Goal: Task Accomplishment & Management: Use online tool/utility

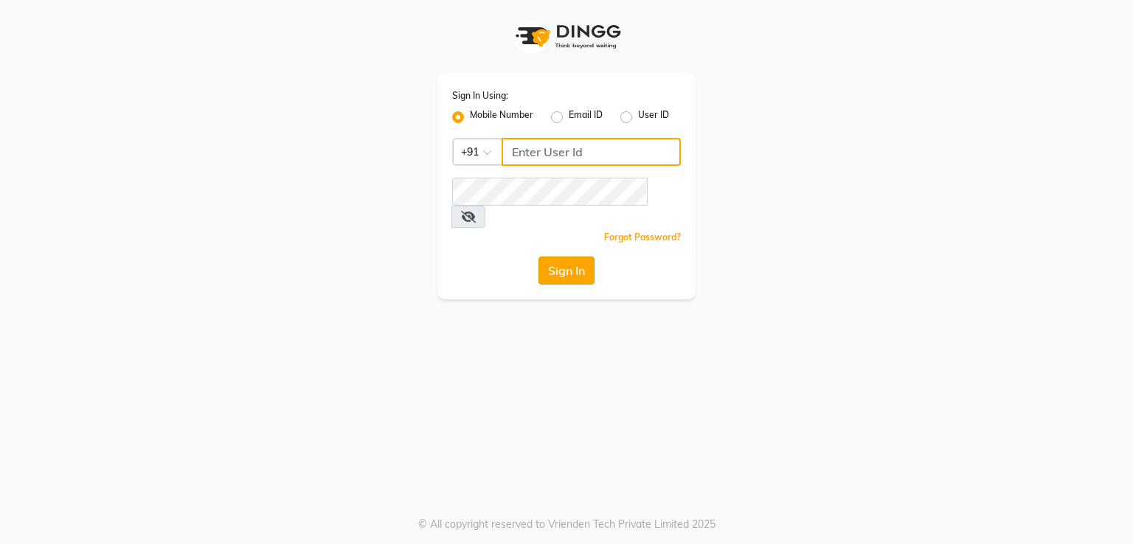
type input "8755998860"
click at [578, 258] on button "Sign In" at bounding box center [567, 271] width 56 height 28
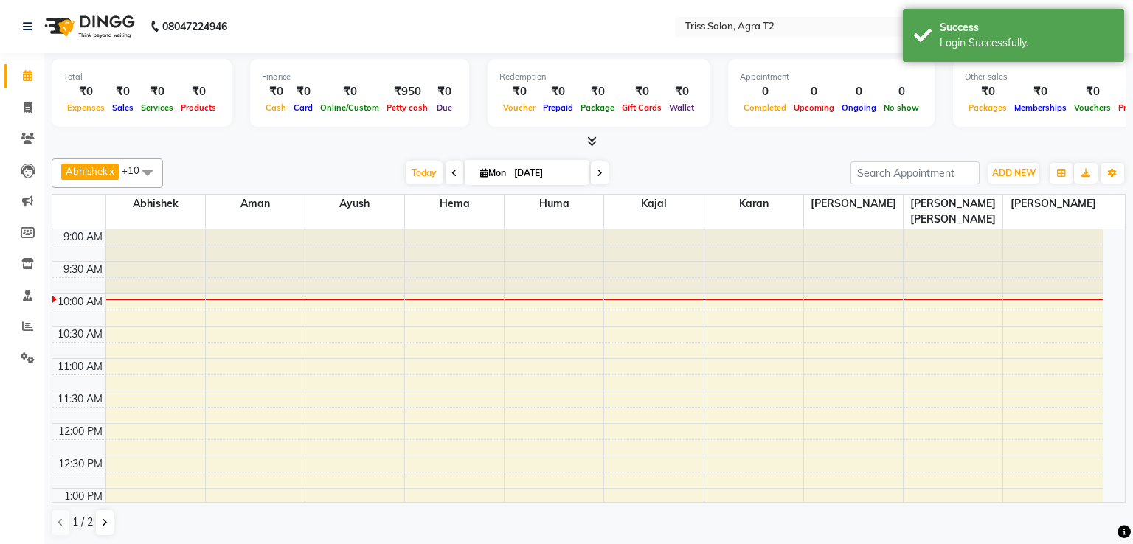
select select "en"
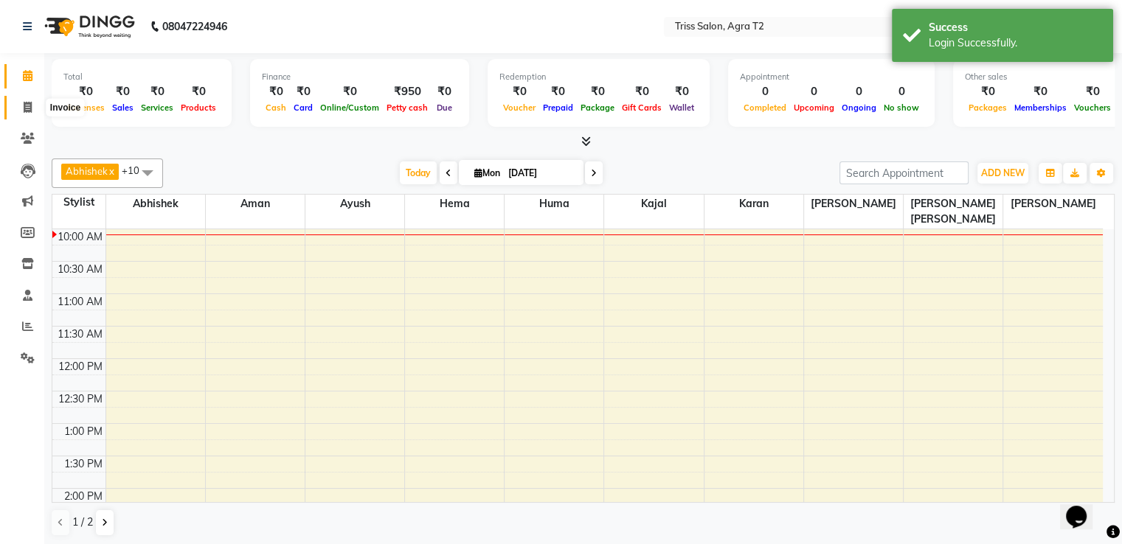
click at [27, 100] on span at bounding box center [28, 108] width 26 height 17
select select "service"
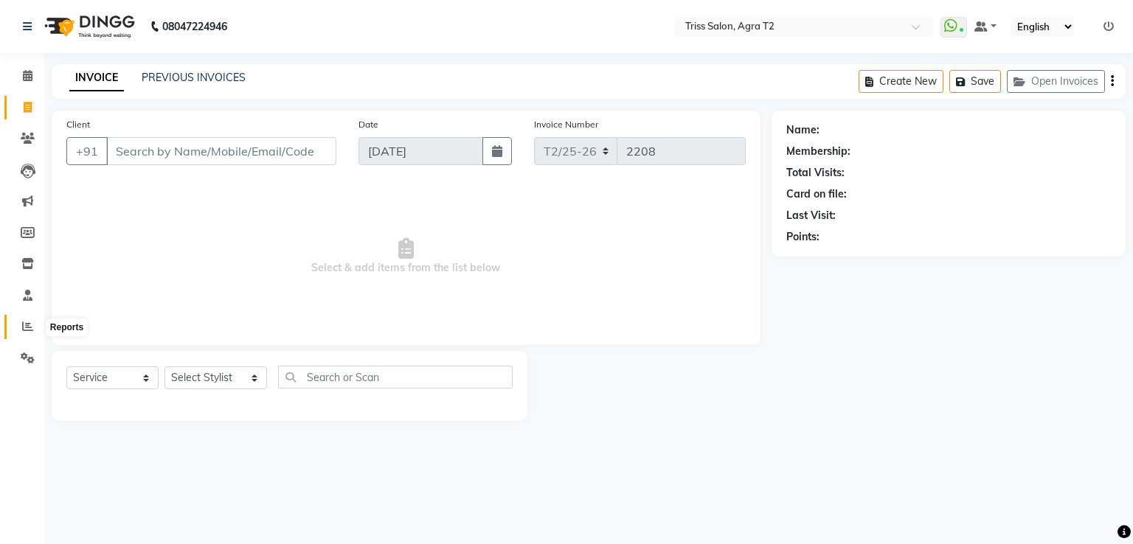
click at [25, 322] on icon at bounding box center [27, 326] width 11 height 11
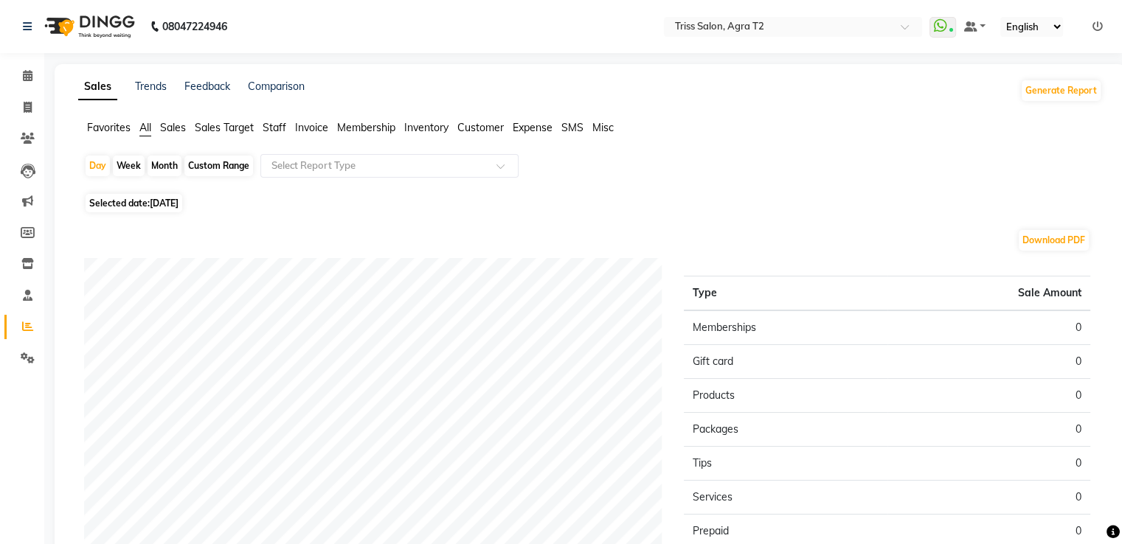
click at [167, 168] on div "Month" at bounding box center [165, 166] width 34 height 21
select select "9"
select select "2025"
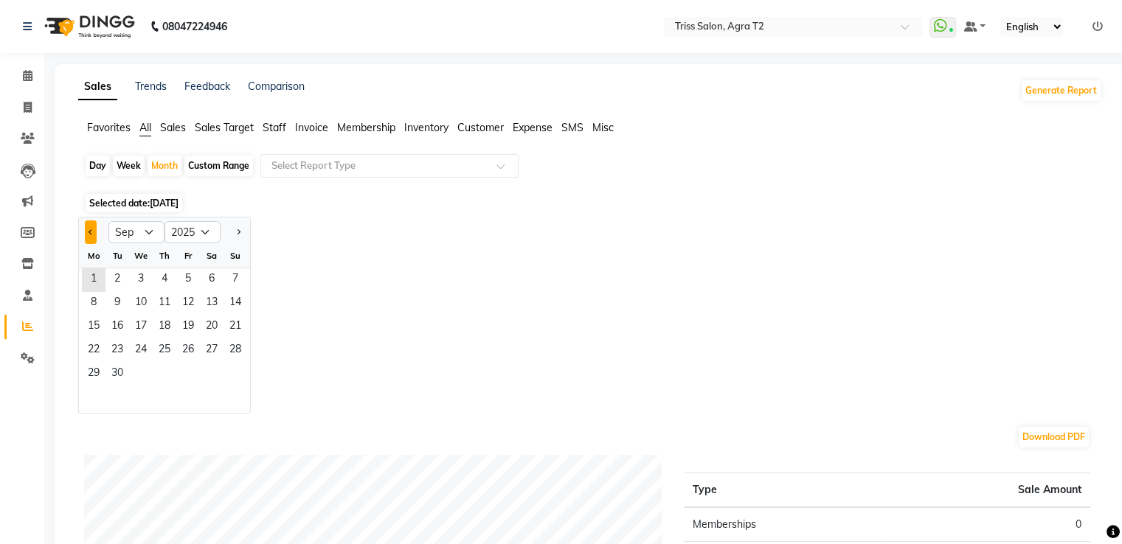
click at [85, 234] on button "Previous month" at bounding box center [91, 233] width 12 height 24
select select "8"
click at [234, 371] on span "31" at bounding box center [236, 375] width 24 height 24
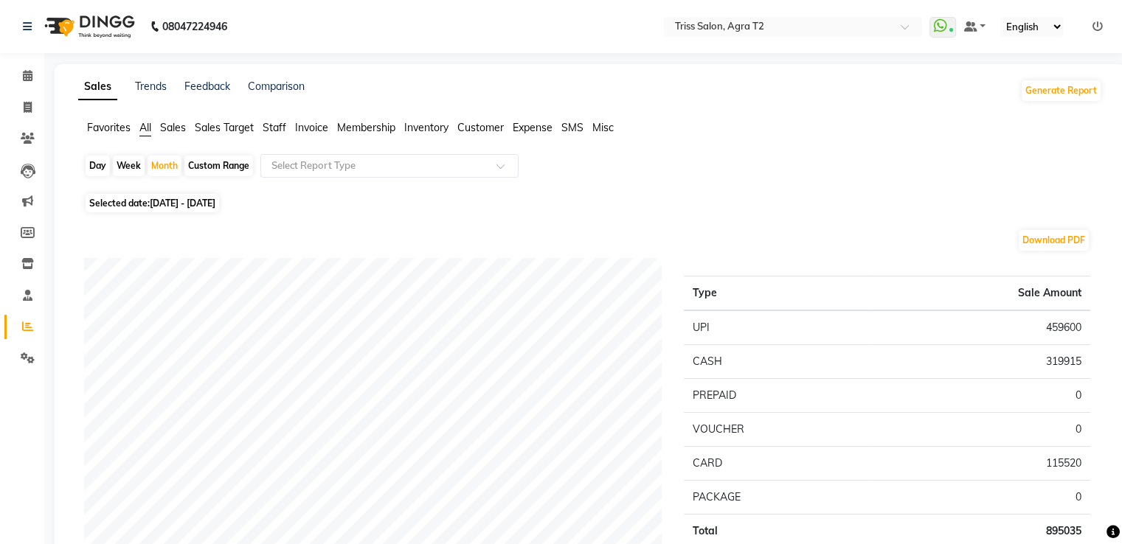
click at [274, 125] on span "Staff" at bounding box center [275, 127] width 24 height 13
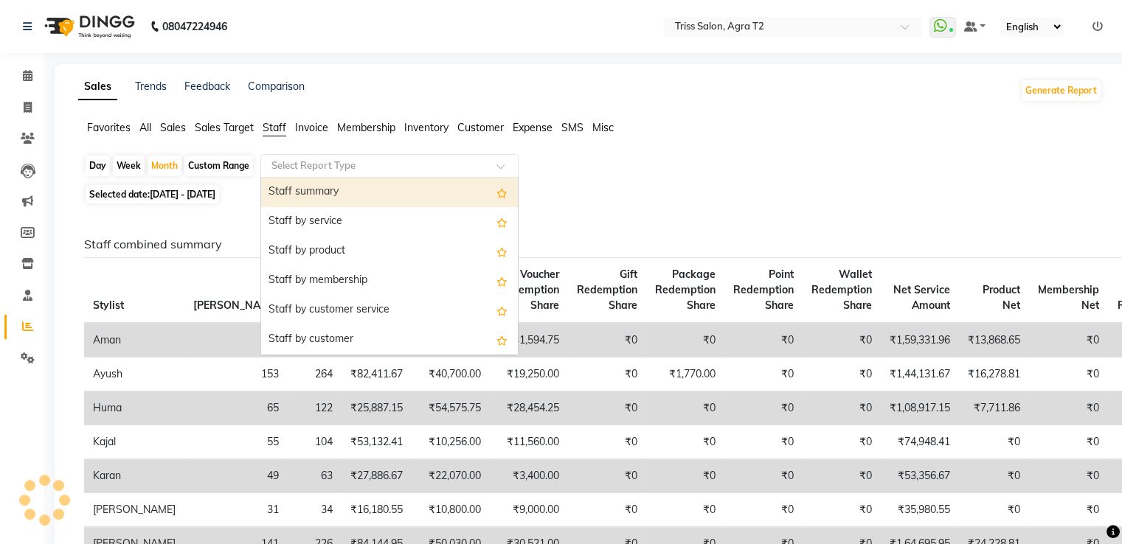
click at [311, 157] on div "Select Report Type" at bounding box center [389, 166] width 258 height 24
click at [327, 190] on div "Staff summary" at bounding box center [389, 193] width 257 height 30
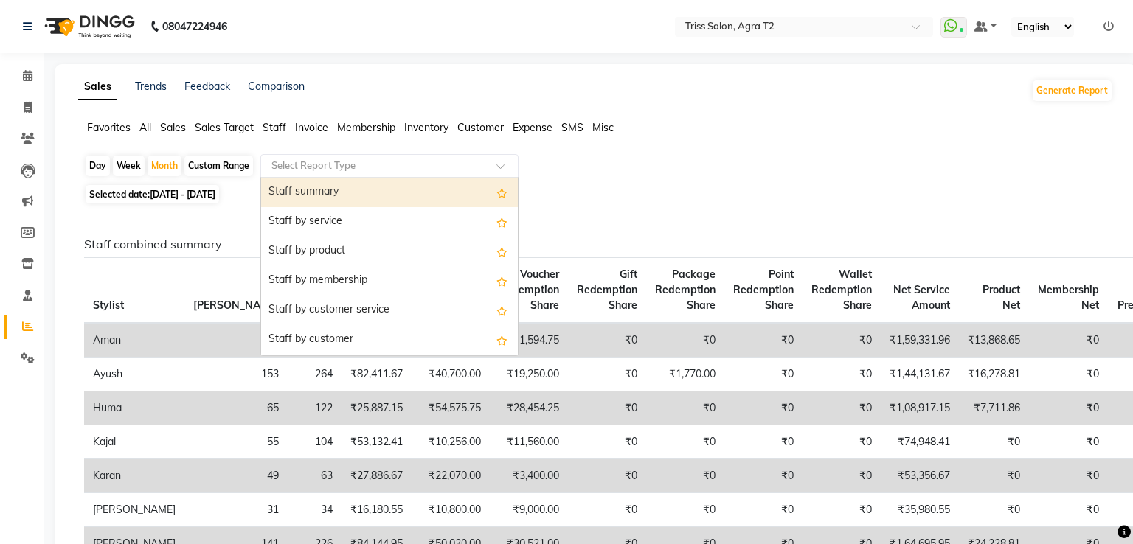
select select "full_report"
select select "csv"
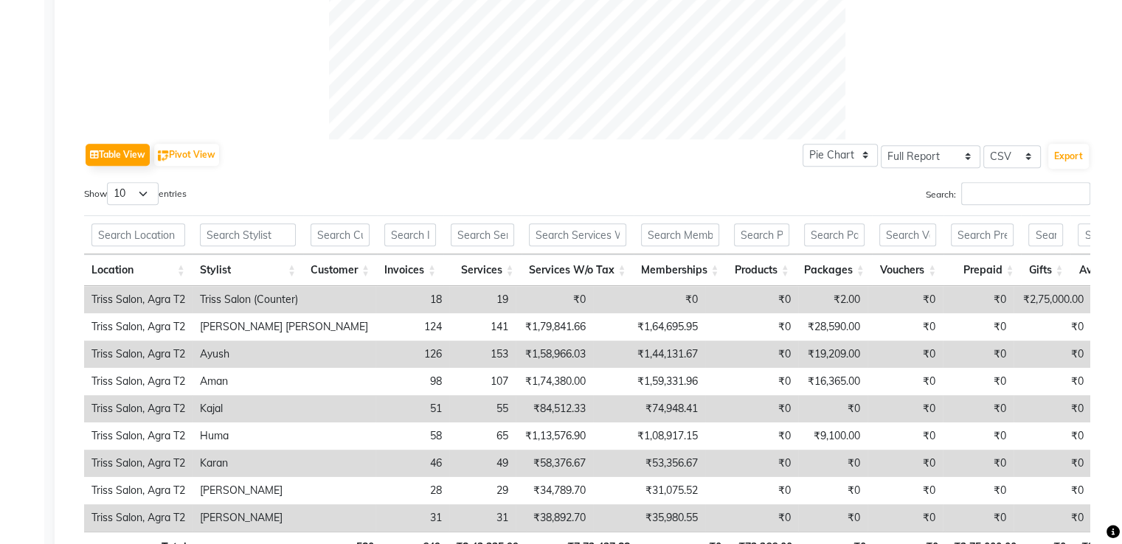
scroll to position [735, 0]
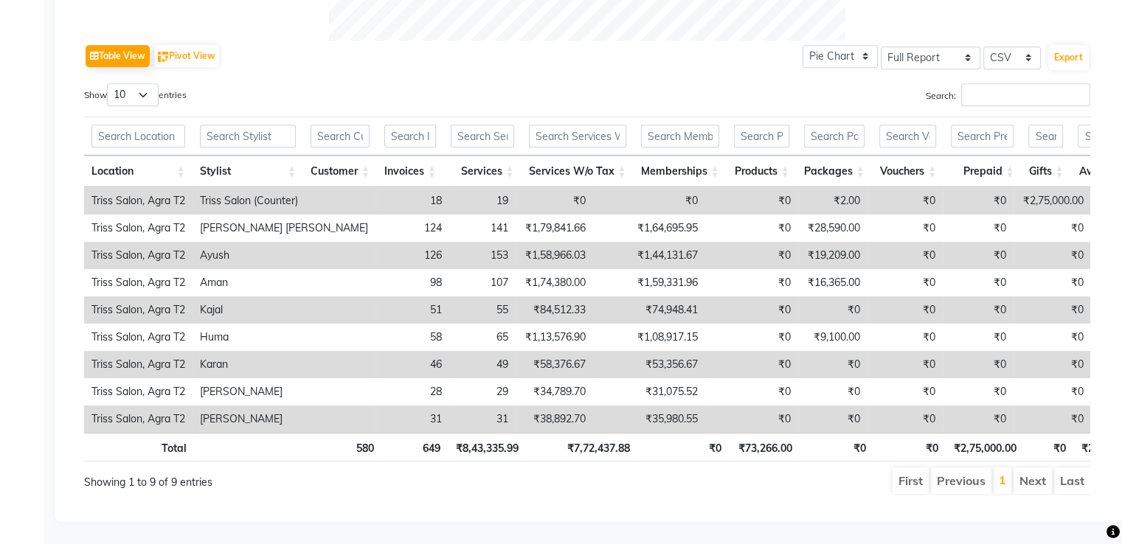
drag, startPoint x: 396, startPoint y: 423, endPoint x: 408, endPoint y: 425, distance: 12.0
click at [408, 433] on th "649" at bounding box center [414, 447] width 66 height 29
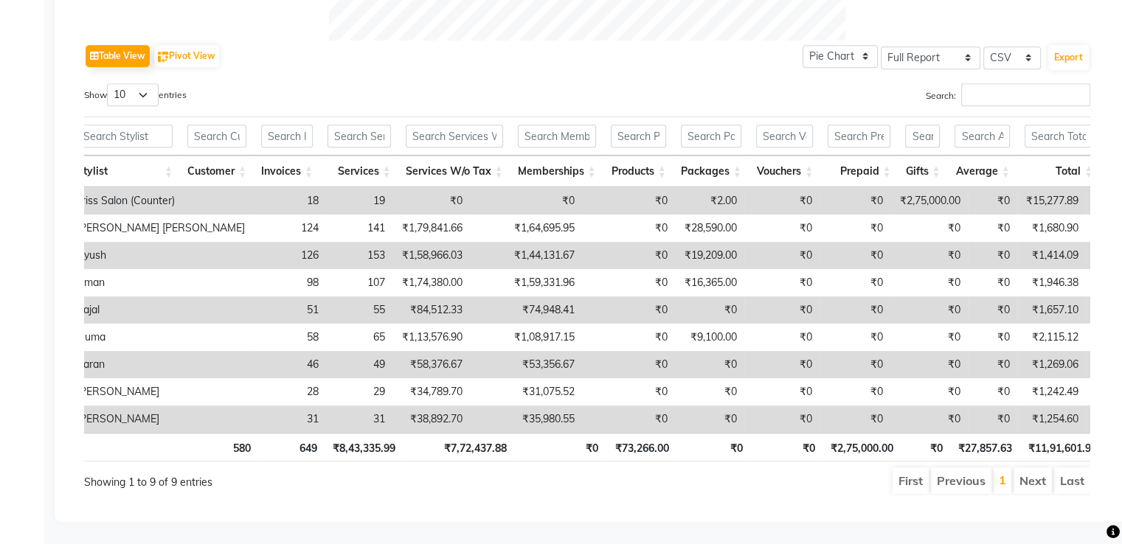
scroll to position [0, 128]
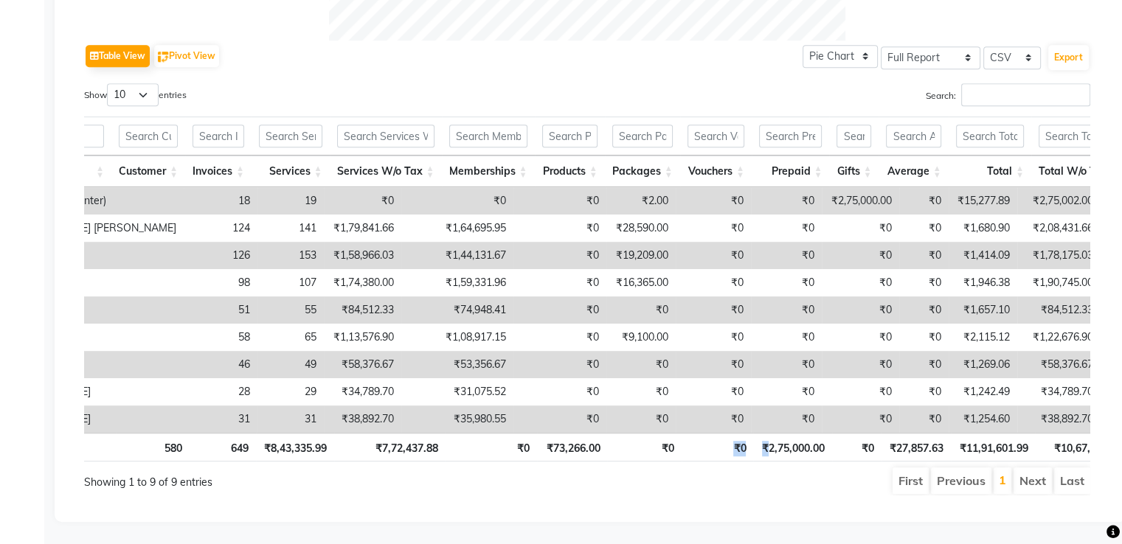
drag, startPoint x: 717, startPoint y: 423, endPoint x: 773, endPoint y: 426, distance: 56.1
click at [773, 433] on tr "Total 580 649 ₹8,43,335.99 ₹7,72,437.88 ₹0 ₹73,266.00 ₹0 ₹0 ₹2,75,000.00 ₹0 ₹27…" at bounding box center [690, 447] width 1596 height 29
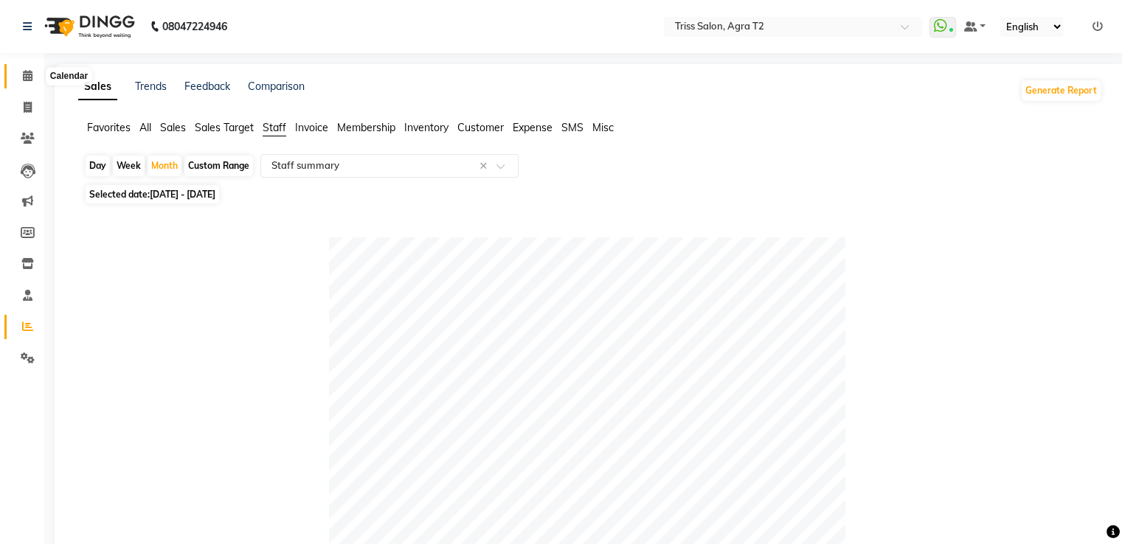
click at [30, 77] on icon at bounding box center [28, 75] width 10 height 11
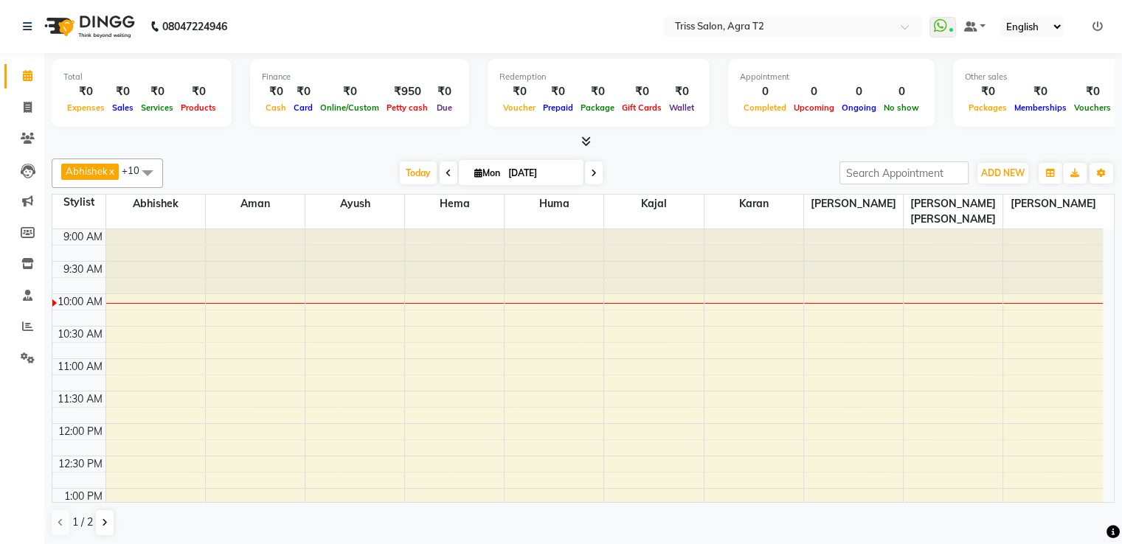
click at [446, 170] on icon at bounding box center [449, 173] width 6 height 9
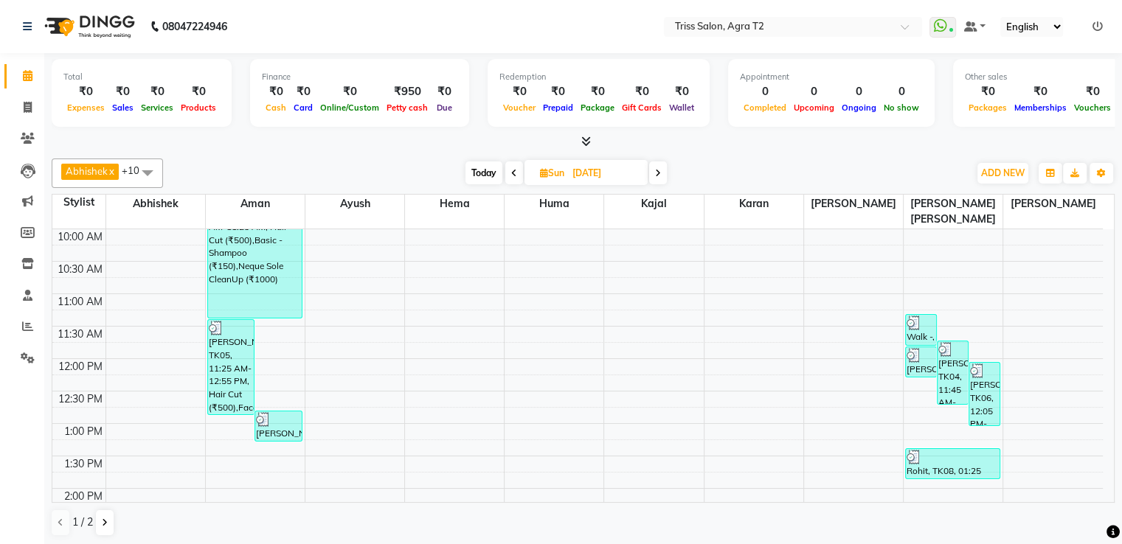
click at [587, 144] on icon at bounding box center [586, 141] width 10 height 11
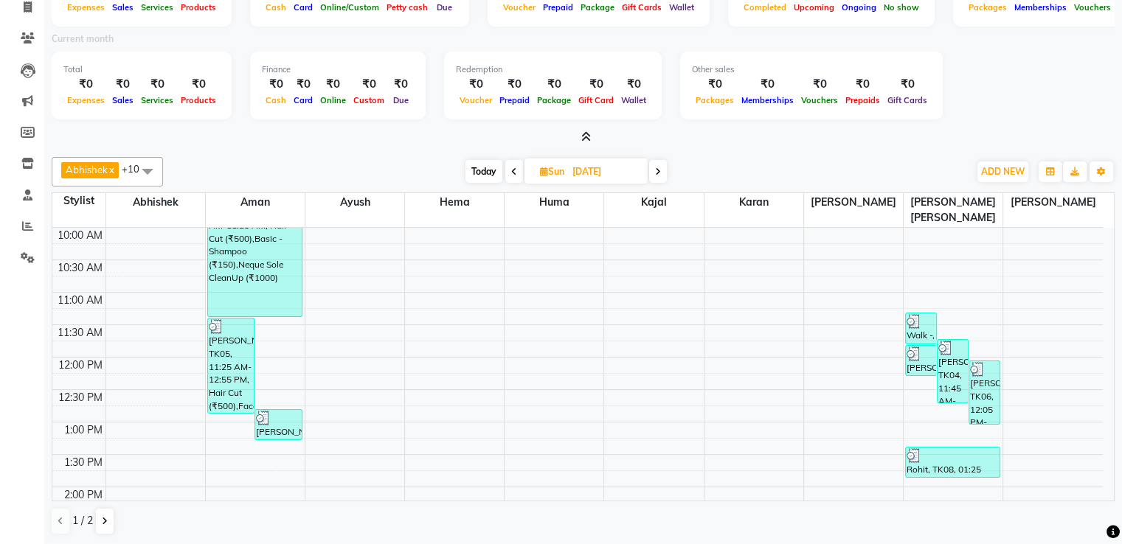
click at [657, 167] on icon at bounding box center [658, 171] width 6 height 9
type input "01-09-2025"
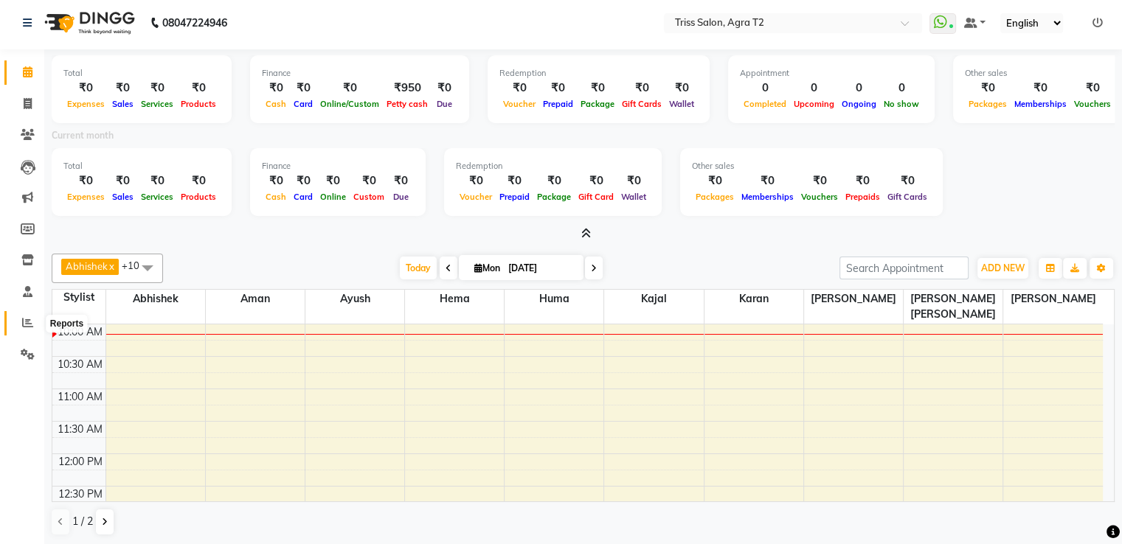
click at [16, 320] on span at bounding box center [28, 323] width 26 height 17
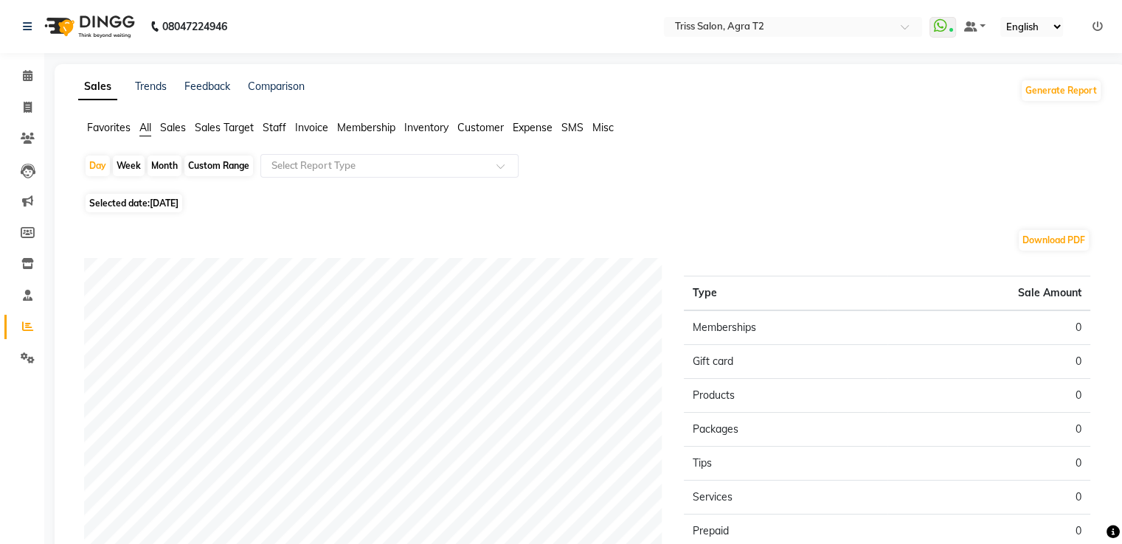
click at [167, 169] on div "Month" at bounding box center [165, 166] width 34 height 21
select select "9"
select select "2025"
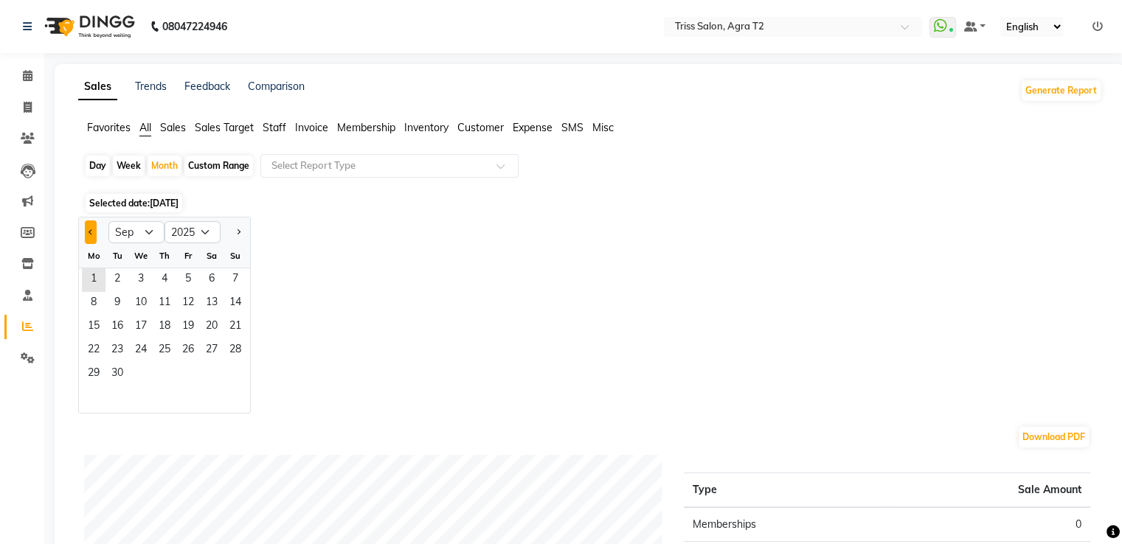
click at [86, 235] on button "Previous month" at bounding box center [91, 233] width 12 height 24
select select "8"
click at [230, 375] on span "31" at bounding box center [236, 375] width 24 height 24
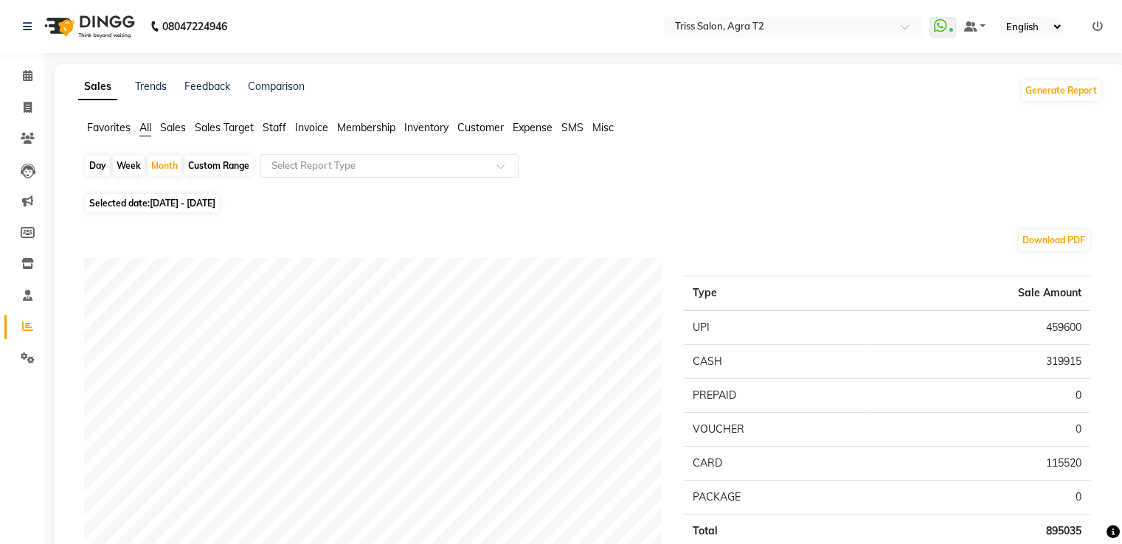
click at [283, 123] on span "Staff" at bounding box center [275, 127] width 24 height 13
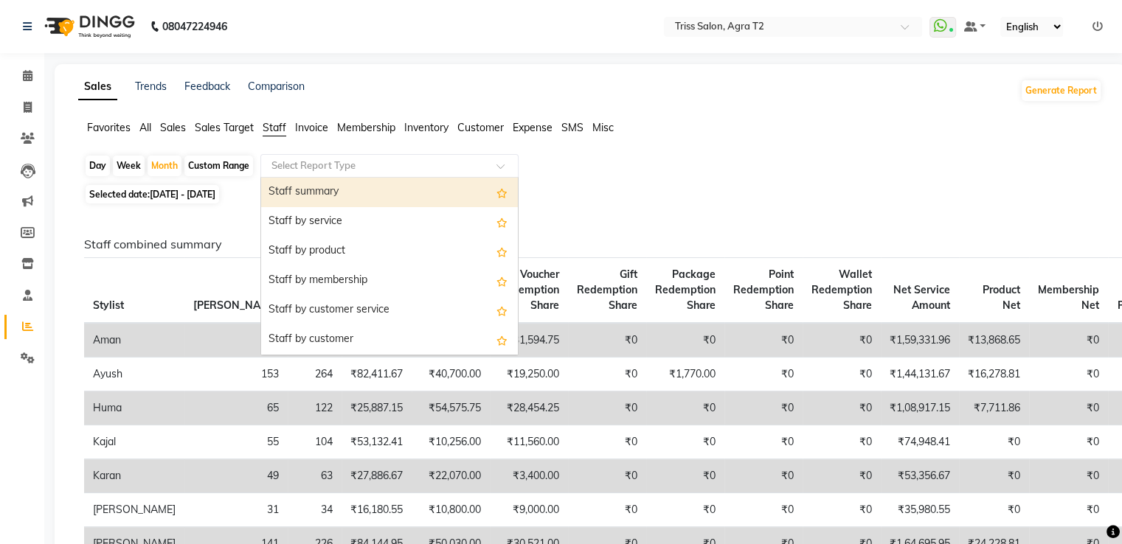
click at [345, 170] on input "text" at bounding box center [375, 166] width 212 height 15
click at [373, 198] on div "Staff summary" at bounding box center [389, 193] width 257 height 30
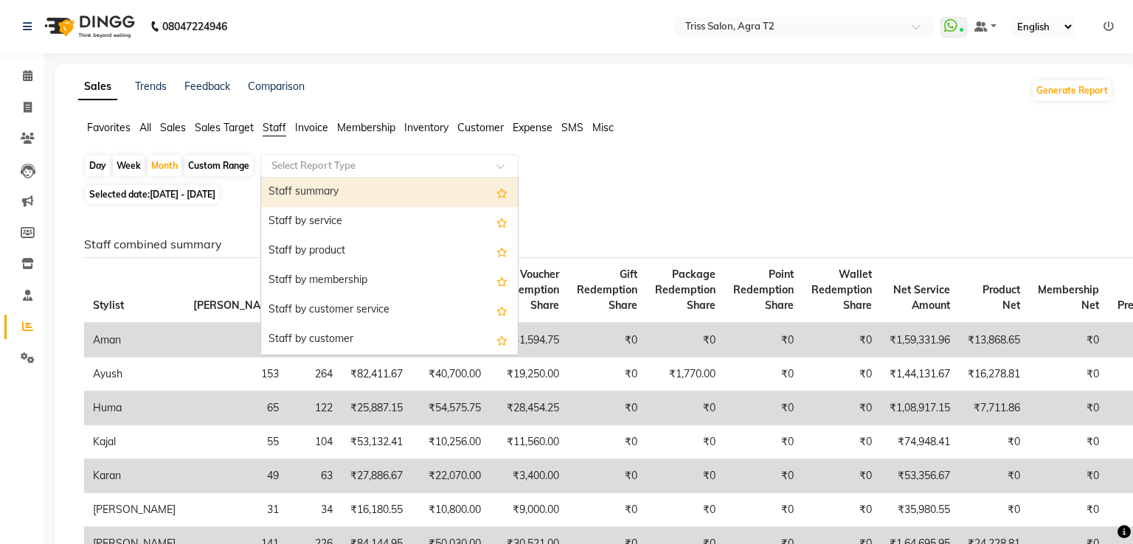
select select "full_report"
select select "csv"
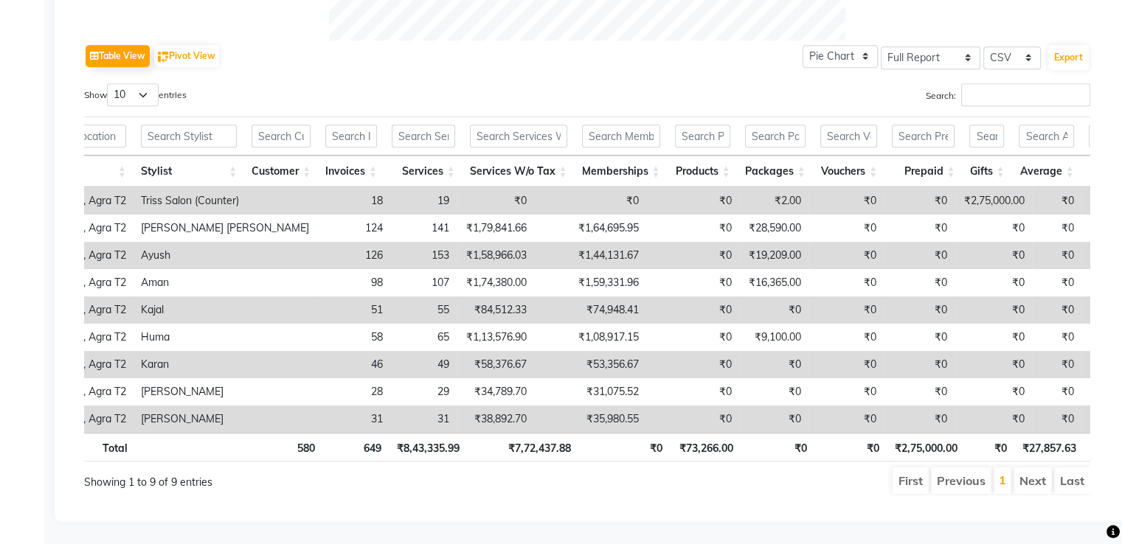
scroll to position [0, 100]
